Goal: Complete application form

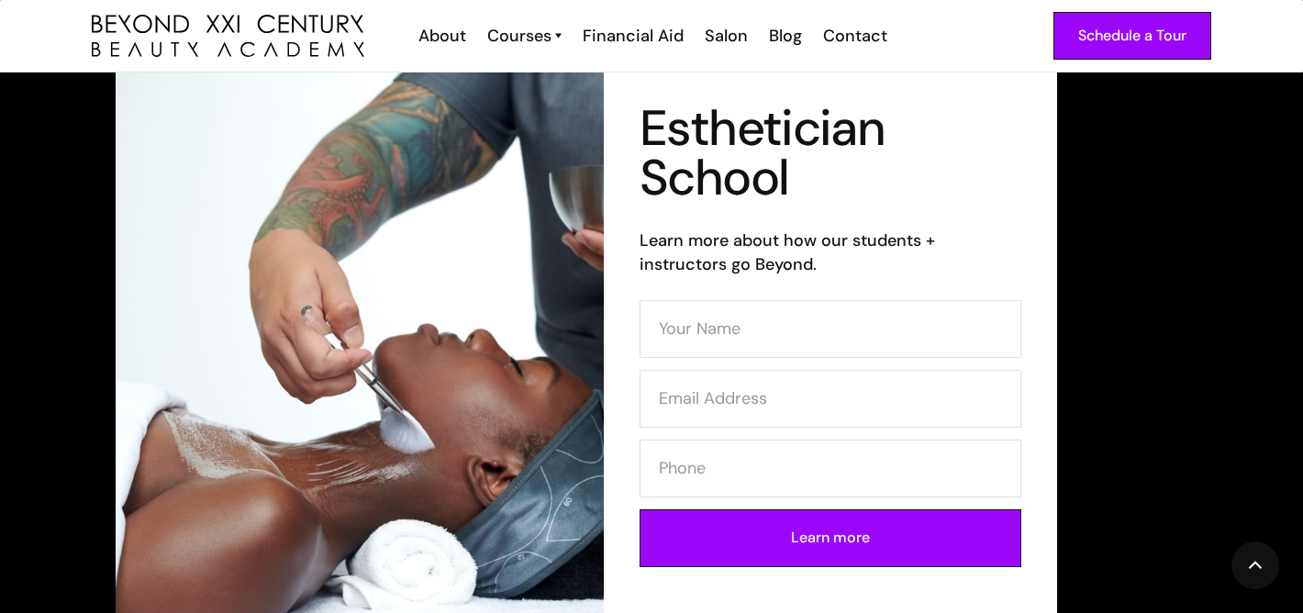
scroll to position [95, 0]
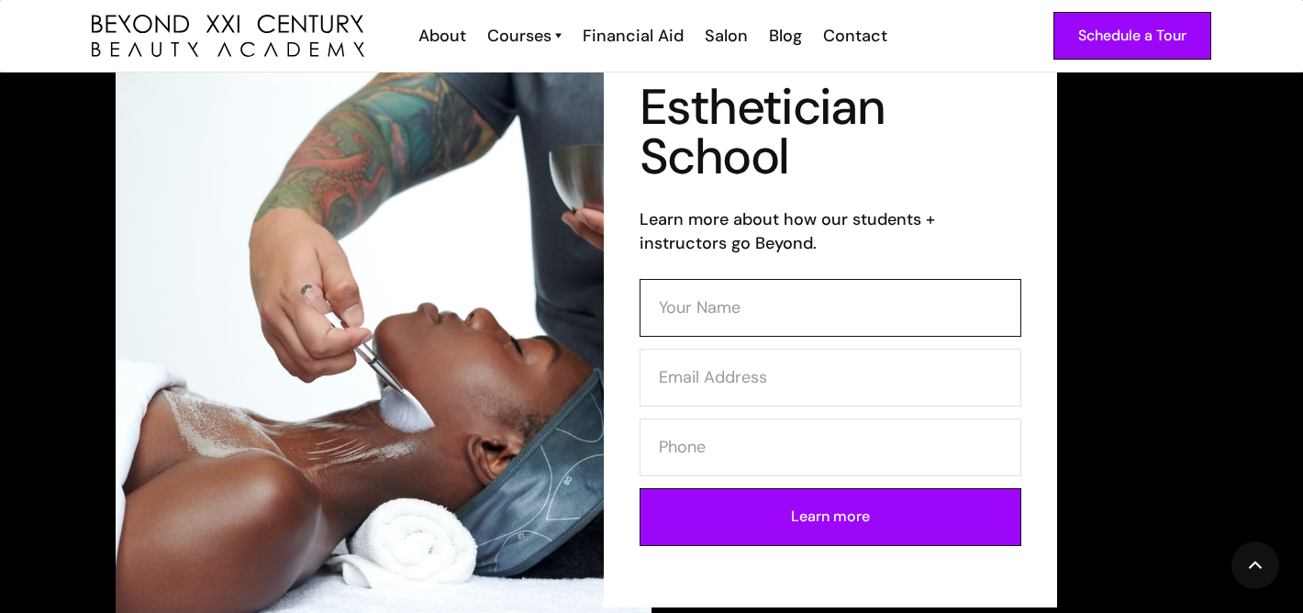
click at [758, 301] on input "Contact Form (Esthi)" at bounding box center [830, 308] width 382 height 58
type input "aysha"
click at [804, 295] on input "aysha" at bounding box center [830, 308] width 382 height 58
click at [799, 302] on input "aysha" at bounding box center [830, 308] width 382 height 58
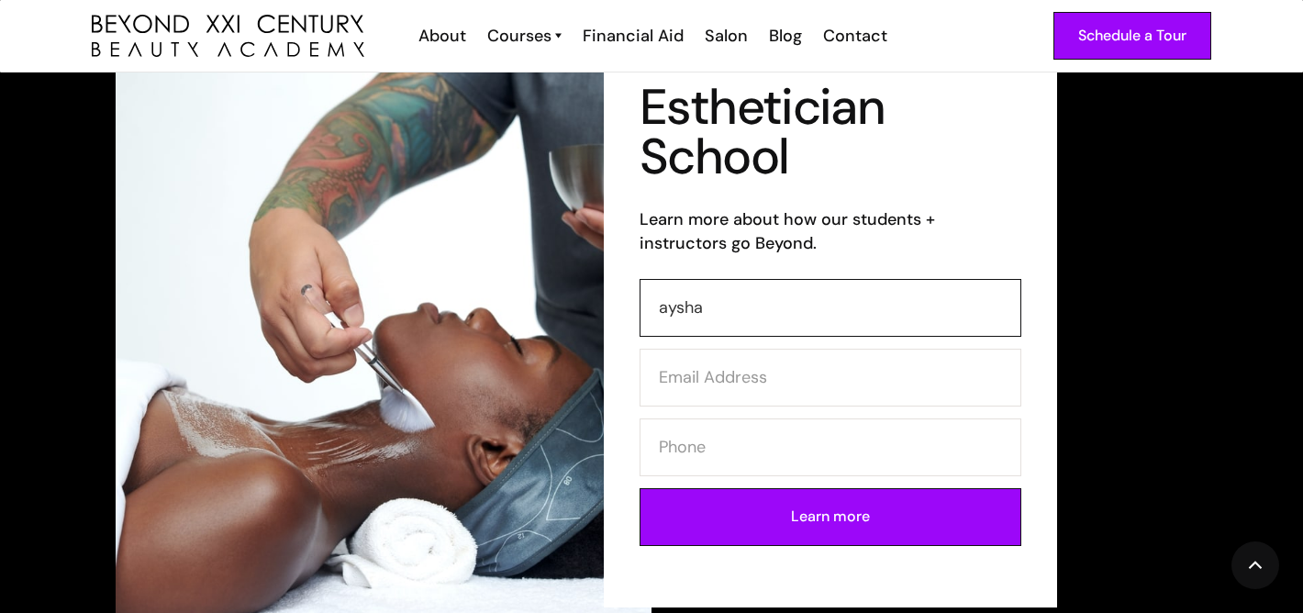
click at [799, 302] on input "aysha" at bounding box center [830, 308] width 382 height 58
type input "Aysha Bello"
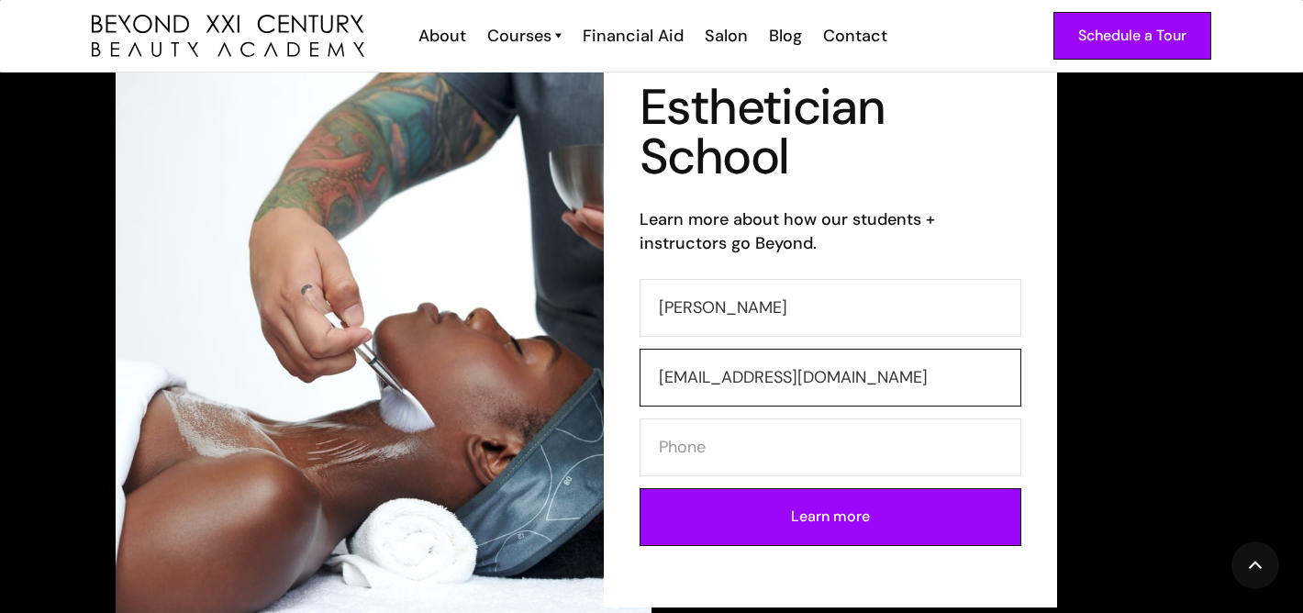
type input "ayshabello13@gmail.com"
type input "5623915877"
click at [810, 513] on input "Learn more" at bounding box center [830, 517] width 382 height 58
type input "Please wait..."
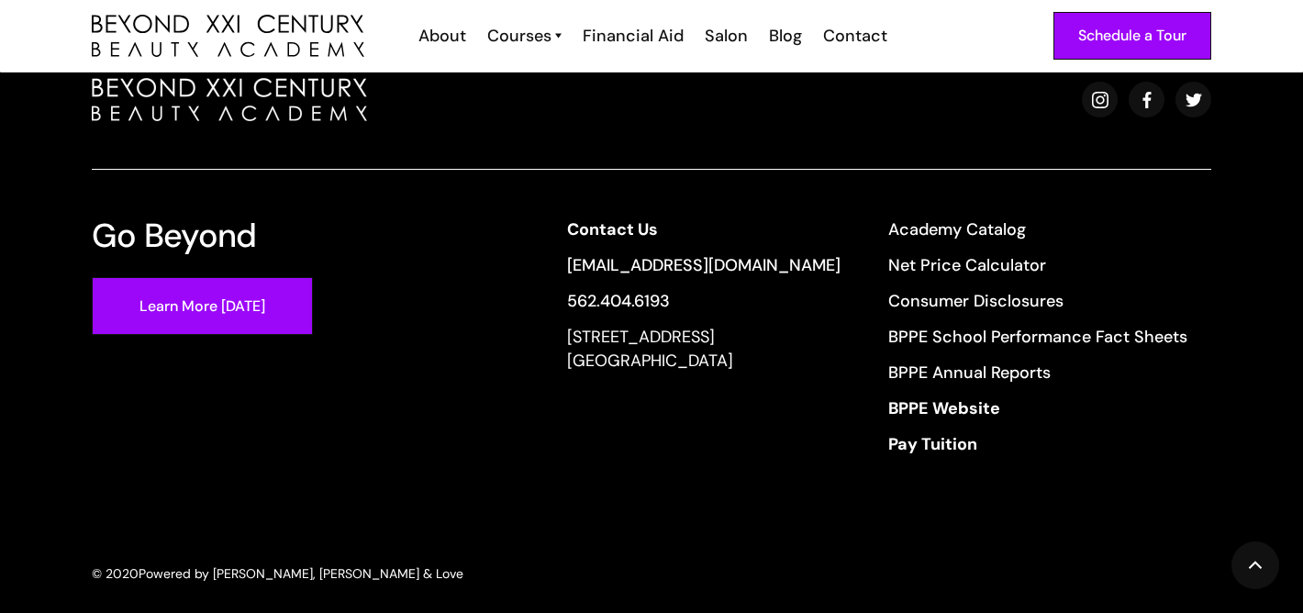
scroll to position [779, 0]
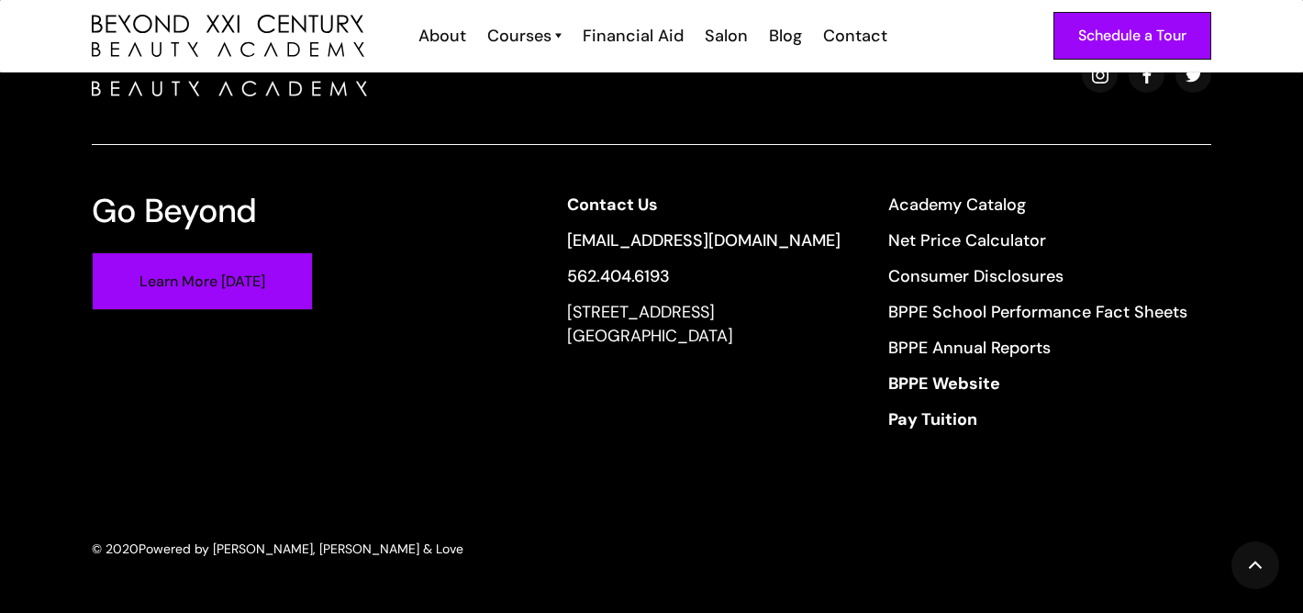
click at [269, 283] on link "Learn More [DATE]" at bounding box center [202, 281] width 221 height 58
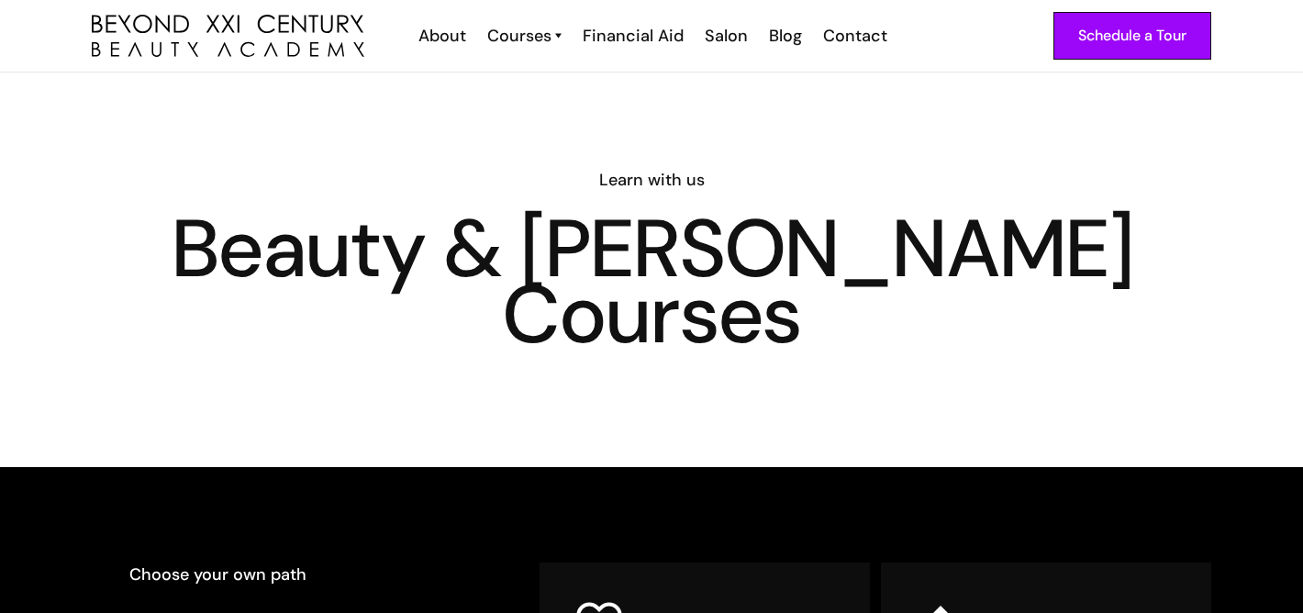
click at [1124, 61] on div "Schedule a Tour About Cosmetology Esthetician Manicuring Barber Courses Cosmeto…" at bounding box center [651, 36] width 1119 height 72
click at [1128, 36] on div "Schedule a Tour" at bounding box center [1132, 36] width 108 height 24
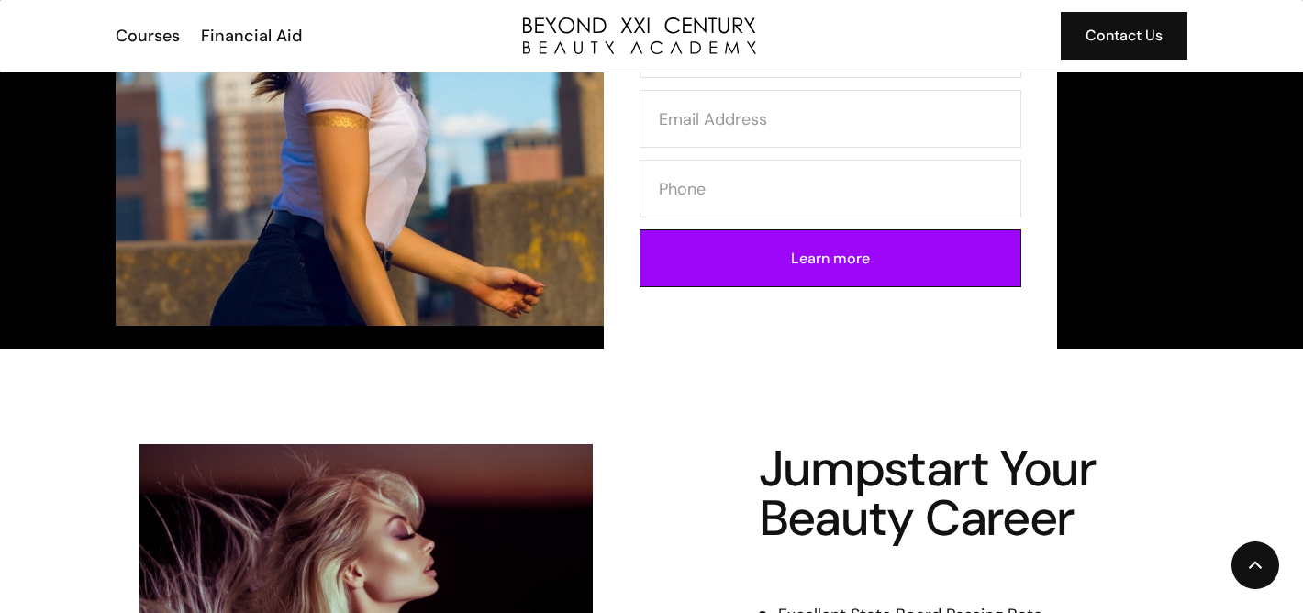
scroll to position [389, 0]
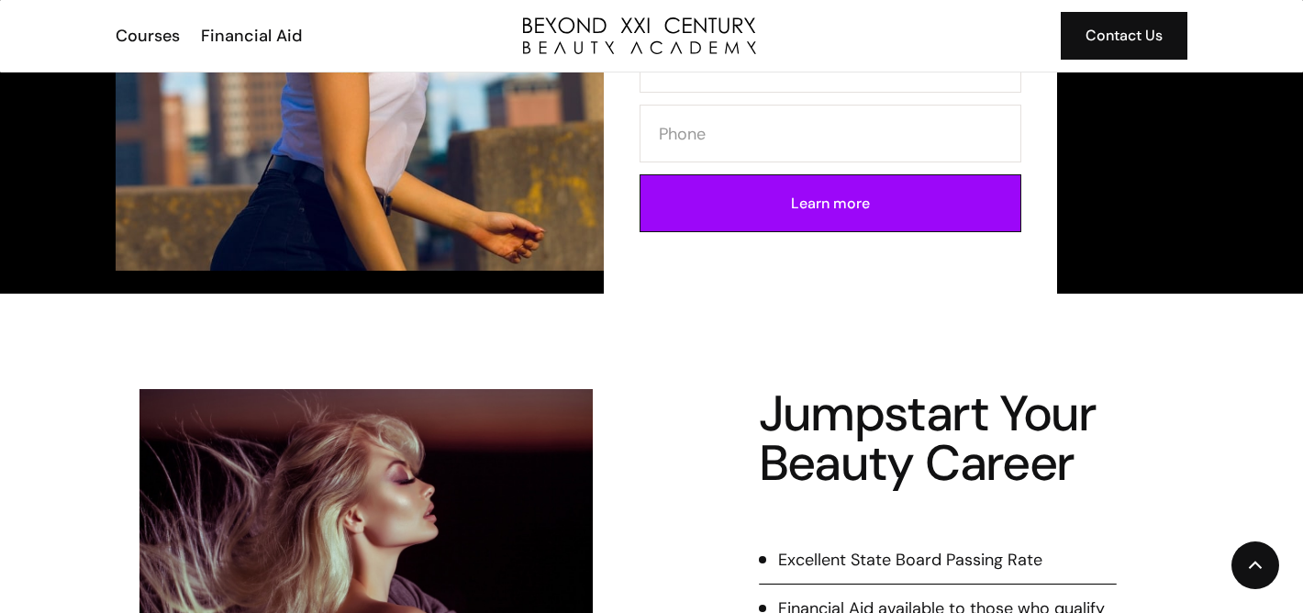
click at [1140, 6] on div "Courses Financial Aid Contact Us" at bounding box center [651, 36] width 1071 height 72
click at [1140, 27] on div "Contact Us" at bounding box center [1123, 36] width 77 height 24
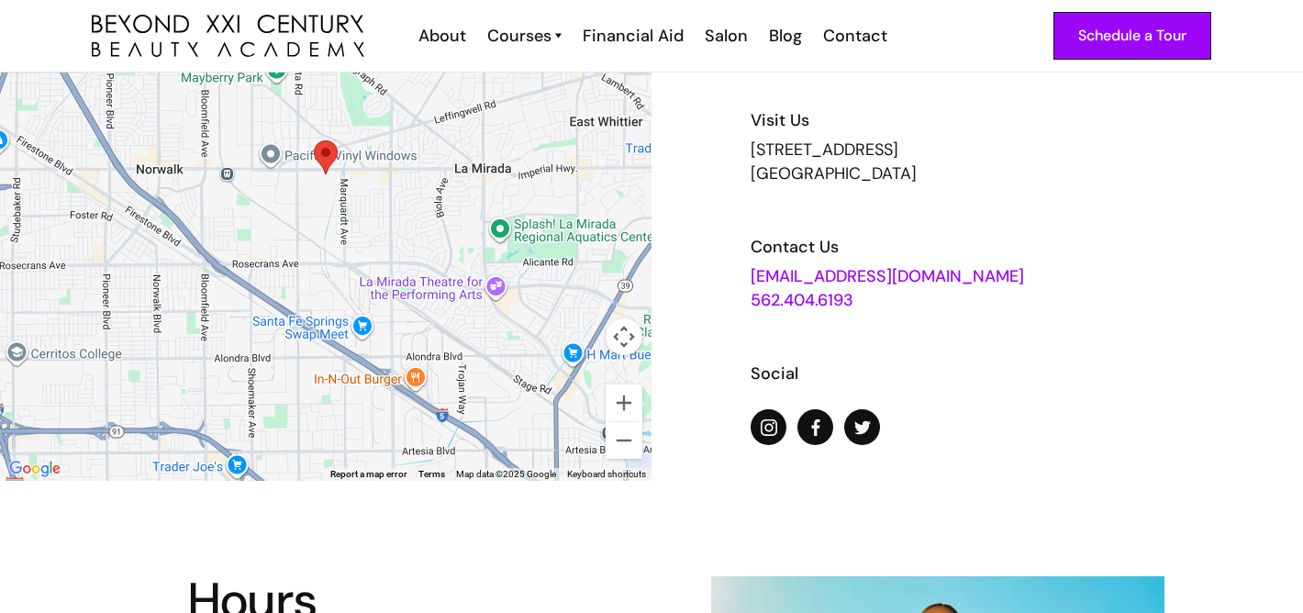
scroll to position [209, 0]
